Goal: Transaction & Acquisition: Obtain resource

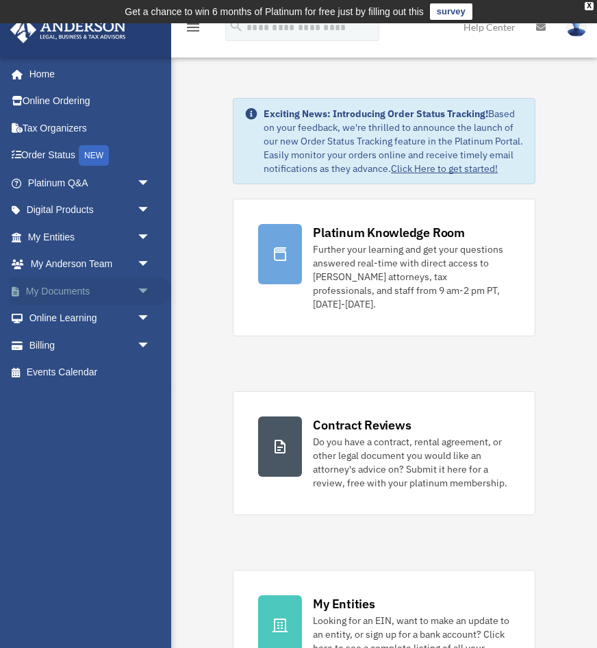
click at [138, 289] on span "arrow_drop_down" at bounding box center [150, 291] width 27 height 28
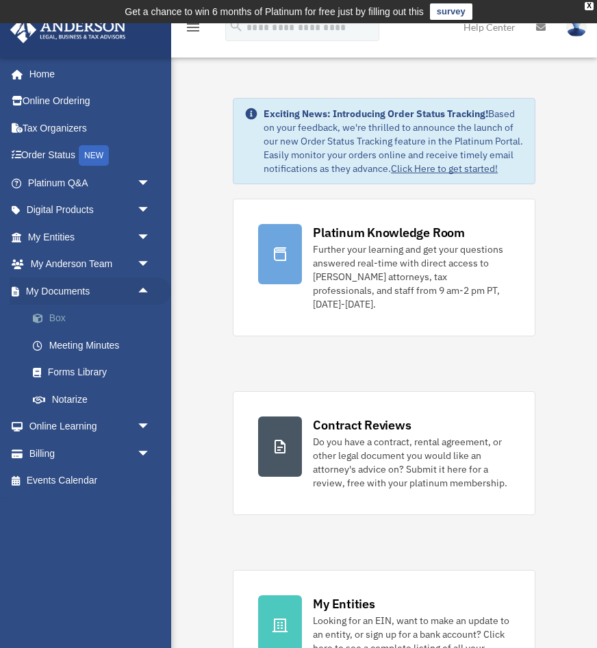
click at [65, 317] on link "Box" at bounding box center [95, 318] width 152 height 27
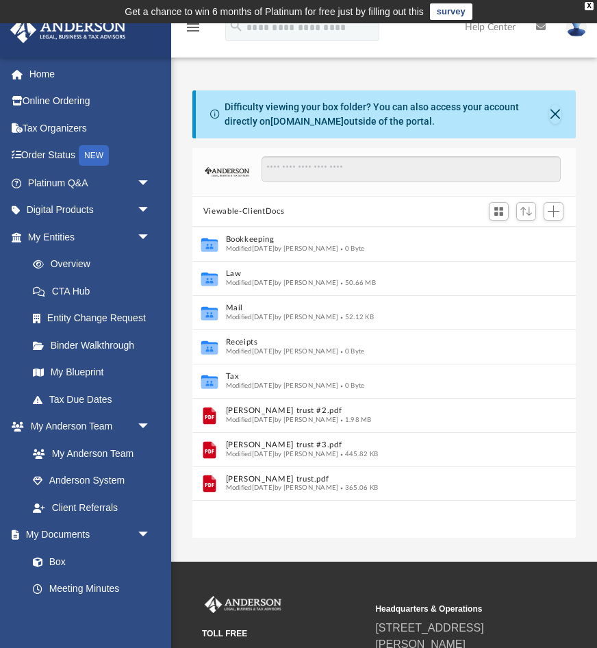
scroll to position [312, 384]
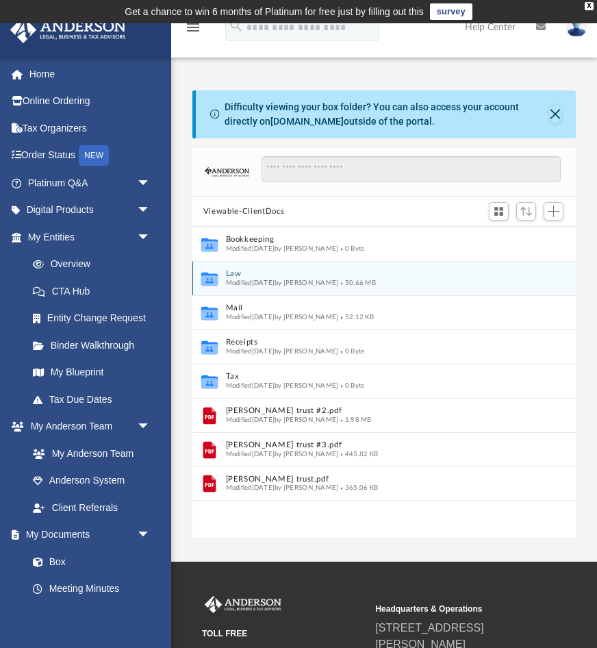
click at [236, 273] on button "Law" at bounding box center [375, 274] width 299 height 9
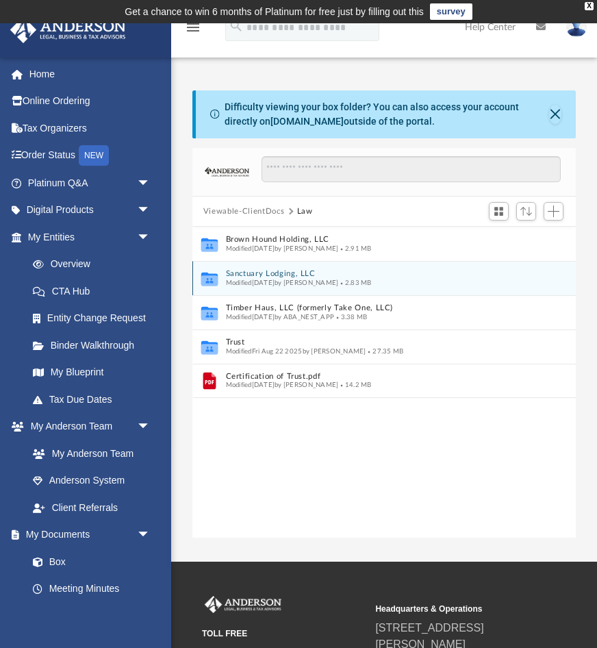
click at [206, 279] on icon "grid" at bounding box center [209, 280] width 16 height 10
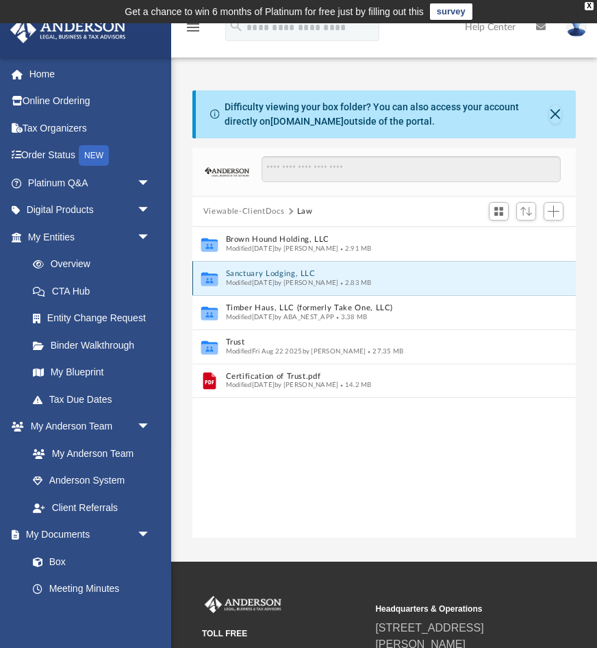
click at [241, 273] on button "Sanctuary Lodging, LLC" at bounding box center [375, 274] width 299 height 9
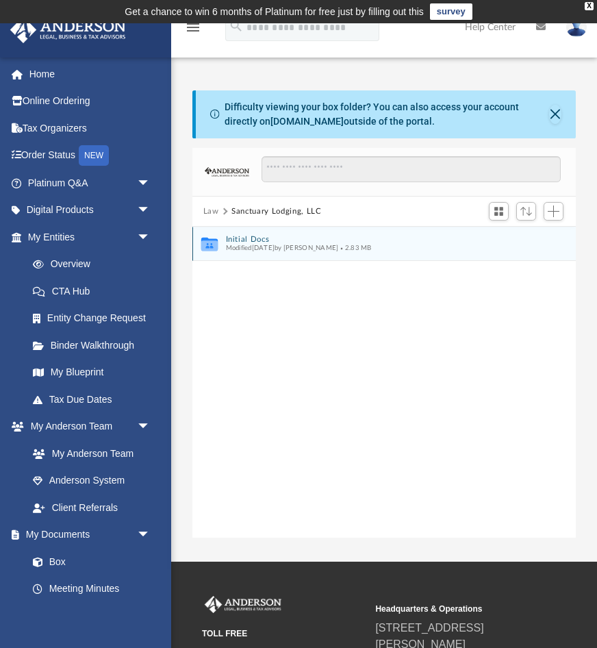
click at [240, 240] on button "Initial Docs" at bounding box center [375, 239] width 299 height 9
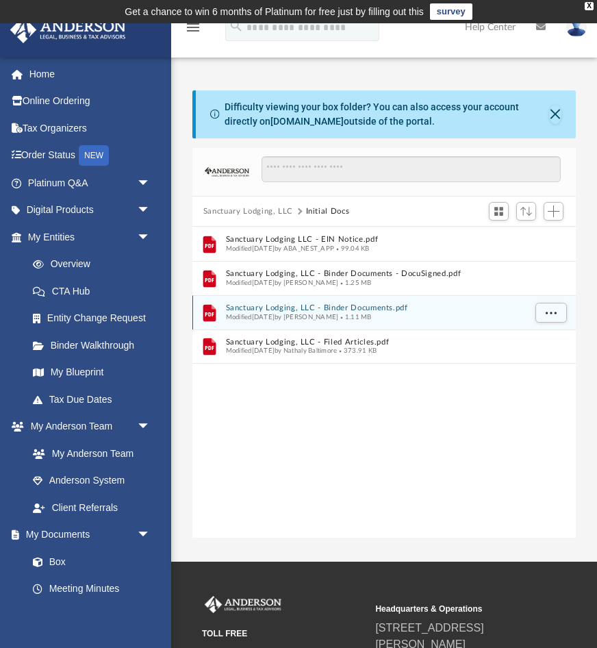
click at [265, 308] on button "Sanctuary Lodging, LLC - Binder Documents.pdf" at bounding box center [375, 308] width 299 height 9
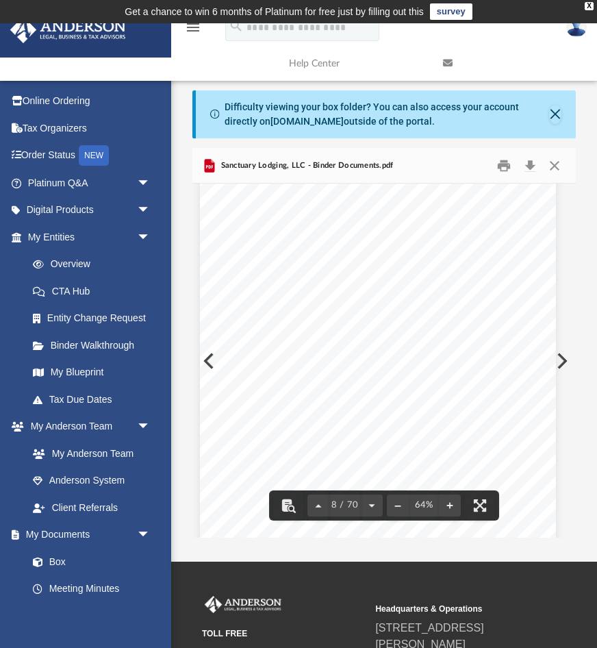
scroll to position [3448, 5]
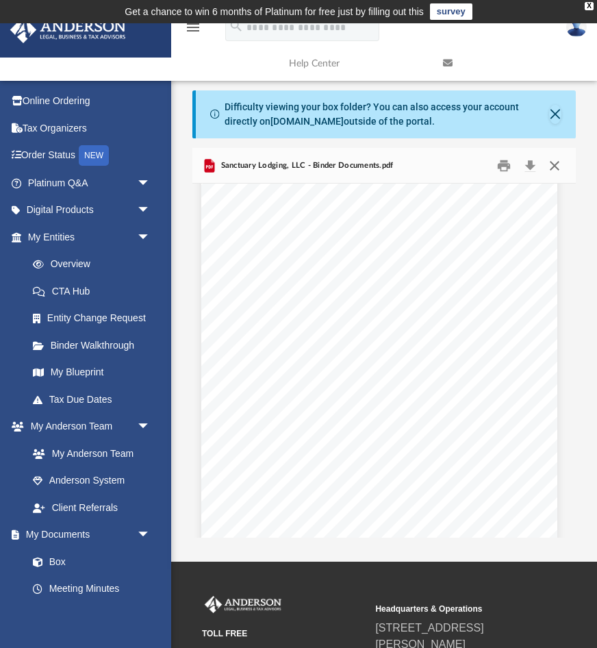
click at [556, 164] on button "Close" at bounding box center [555, 165] width 25 height 21
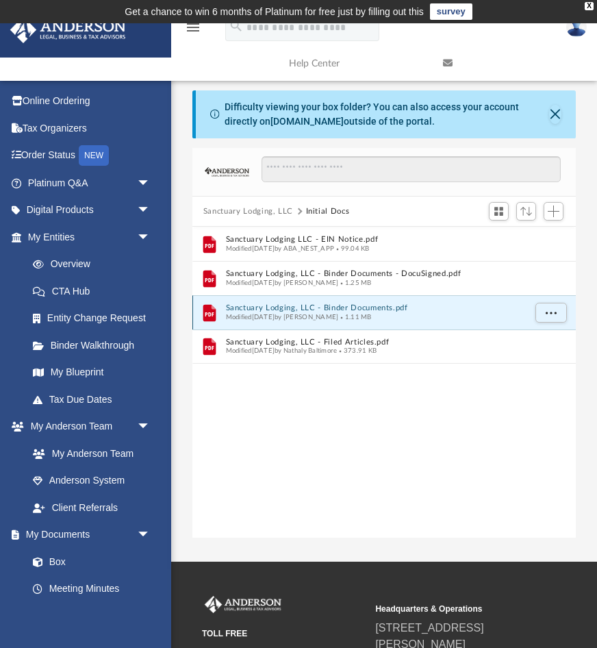
scroll to position [0, 0]
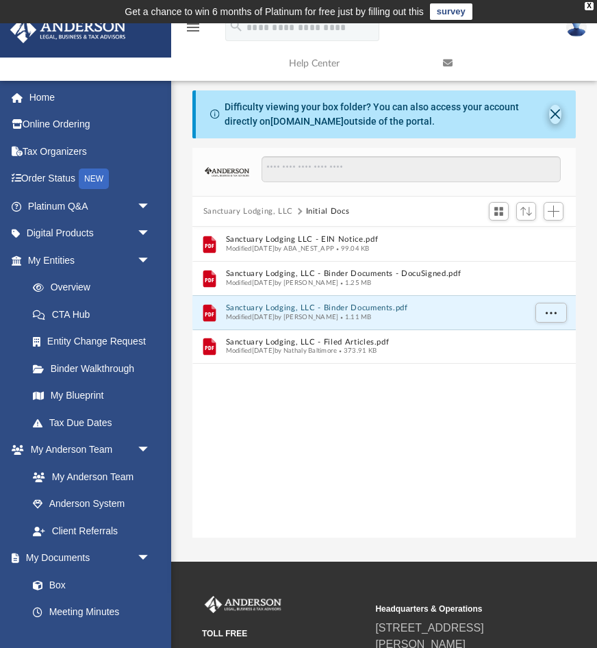
click at [560, 116] on button "Close" at bounding box center [555, 114] width 12 height 19
